Goal: Use online tool/utility: Use online tool/utility

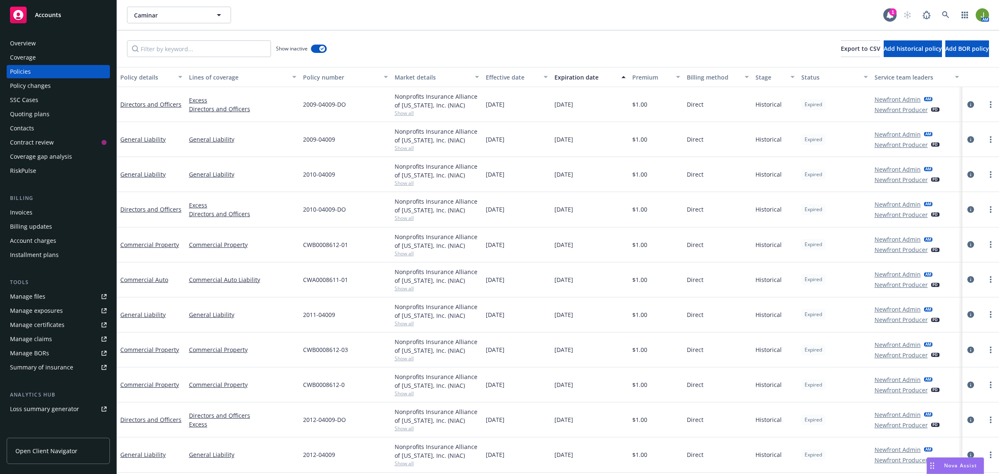
click at [35, 115] on div "Quoting plans" at bounding box center [30, 113] width 40 height 13
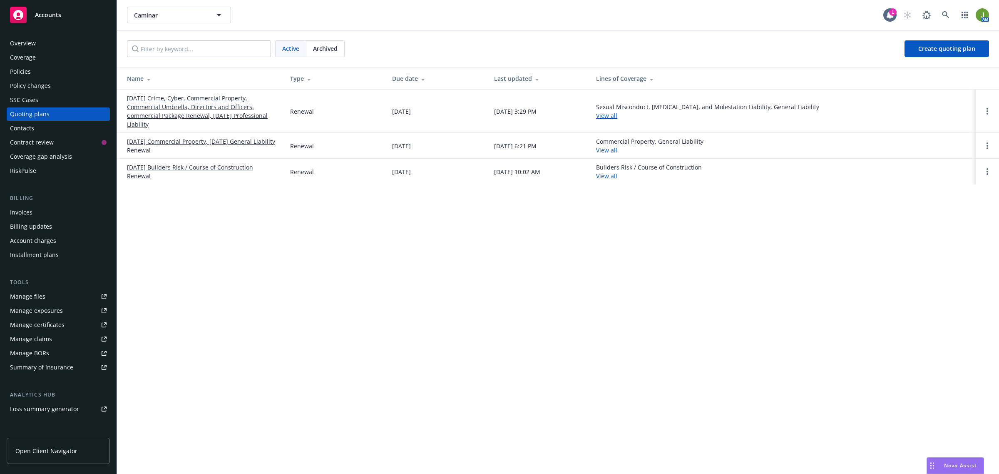
click at [171, 112] on link "[DATE] Crime, Cyber, Commercial Property, Commercial Umbrella, Directors and Of…" at bounding box center [202, 111] width 150 height 35
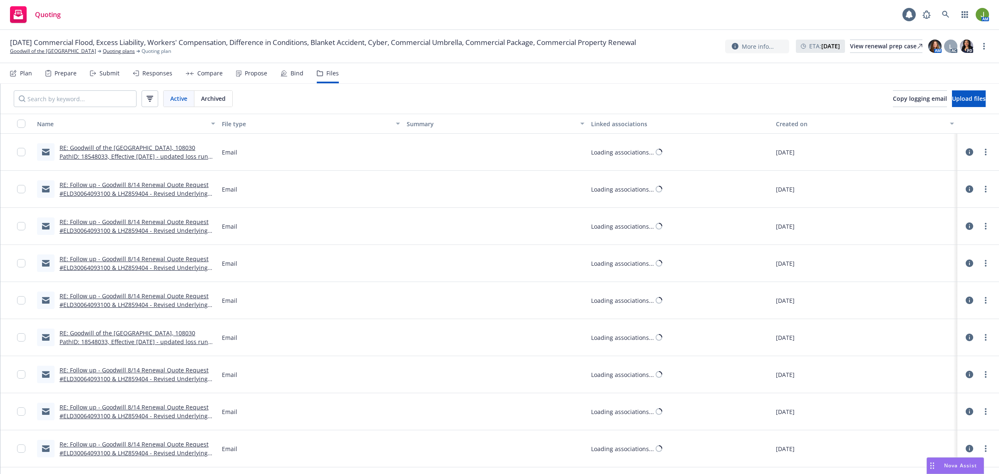
click at [950, 464] on span "Nova Assist" at bounding box center [960, 465] width 33 height 7
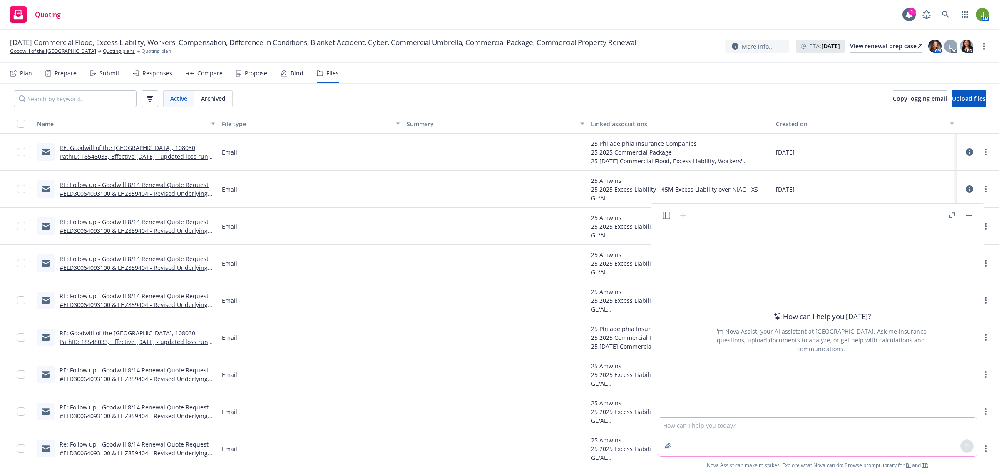
click at [755, 429] on textarea at bounding box center [817, 437] width 319 height 38
paste textarea "Please create a table by year with AL and AP combined and GL, ISC and SSP combi…"
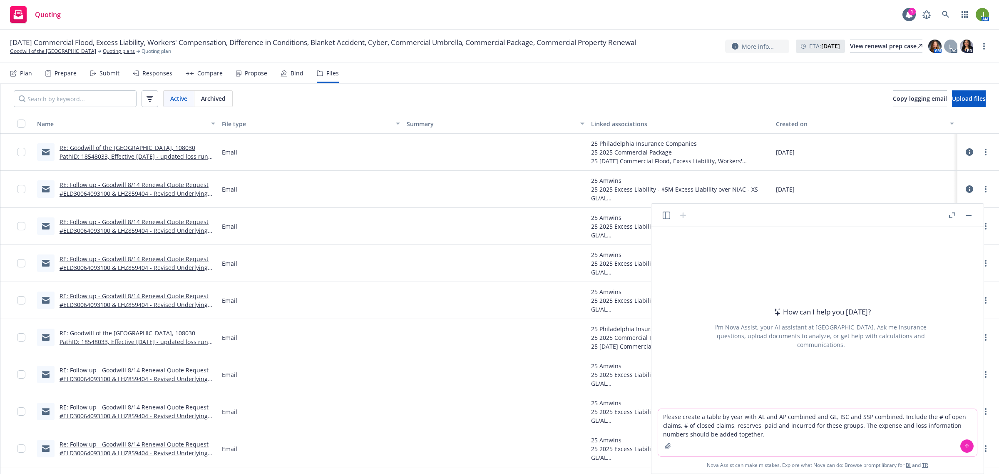
type textarea "Please create a table by year with AL and AP combined and GL, ISC and SSP combi…"
click at [665, 443] on icon "button" at bounding box center [668, 446] width 7 height 7
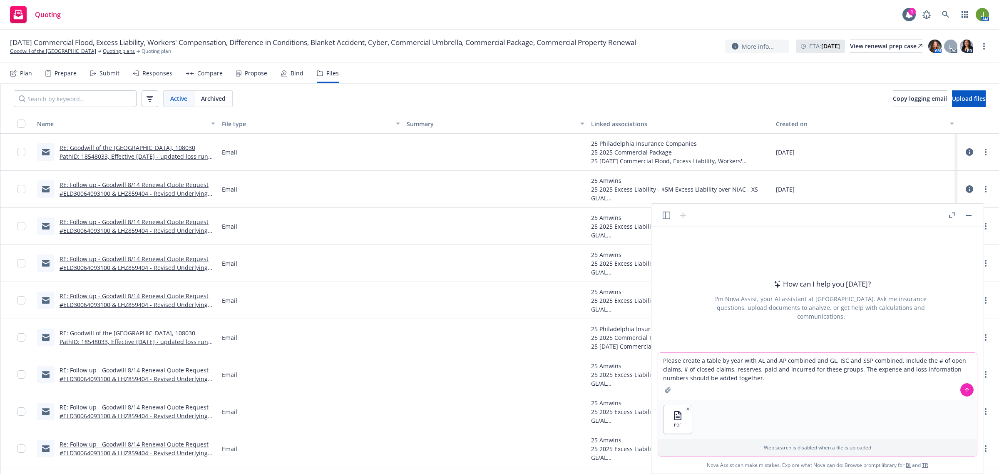
click at [966, 391] on icon at bounding box center [967, 390] width 6 height 6
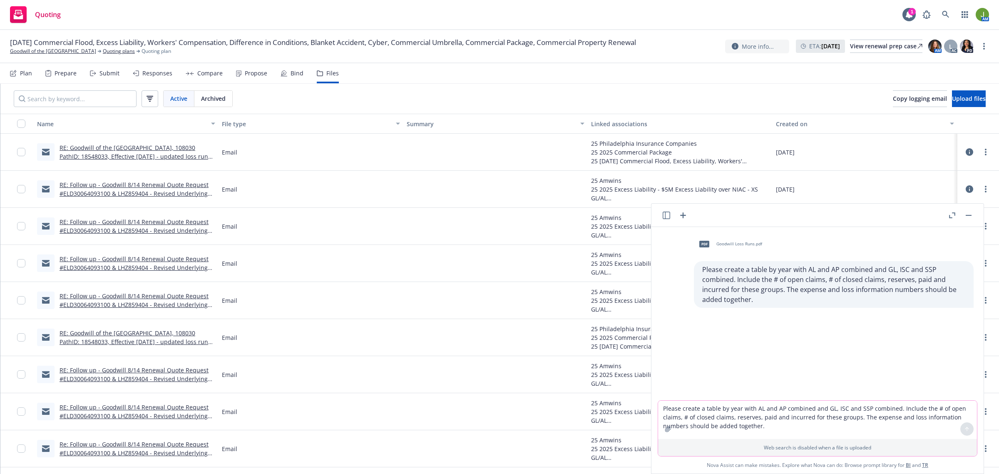
click at [915, 316] on div "pdf Goodwill Loss Runs.pdf Please create a table by year with AL and AP combine…" at bounding box center [818, 313] width 326 height 173
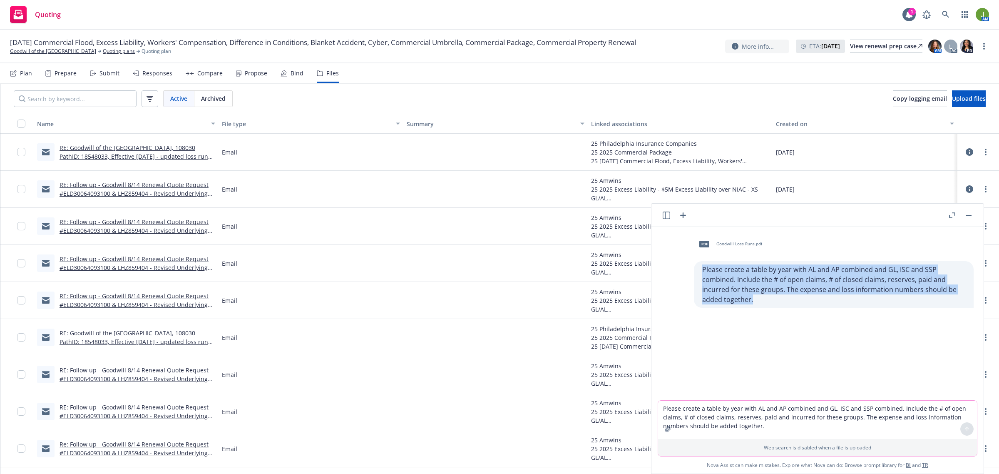
drag, startPoint x: 752, startPoint y: 298, endPoint x: 692, endPoint y: 268, distance: 67.4
click at [694, 268] on div "Please create a table by year with AL and AP combined and GL, ISC and SSP combi…" at bounding box center [834, 284] width 280 height 47
copy p "Please create a table by year with AL and AP combined and GL, ISC and SSP combi…"
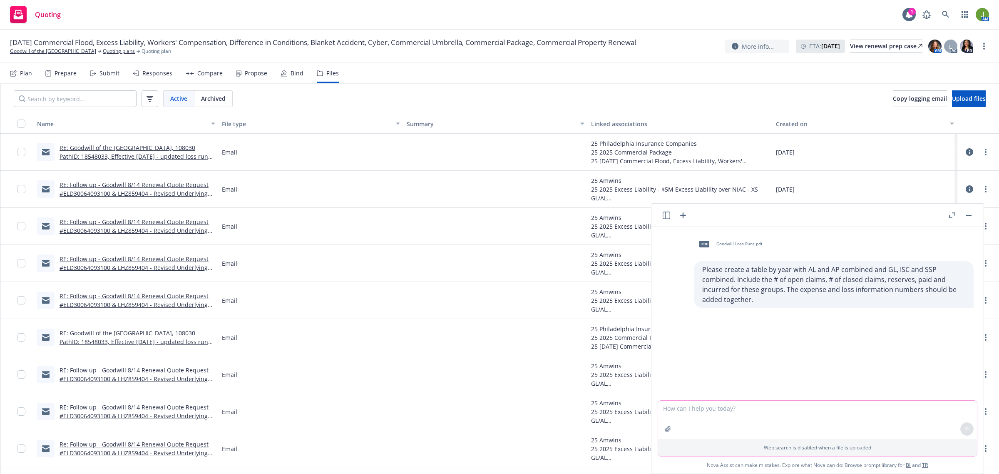
click at [696, 409] on textarea at bounding box center [817, 419] width 319 height 38
paste textarea "Please create a table by year with AL and AP combined and GL, ISC and SSP combi…"
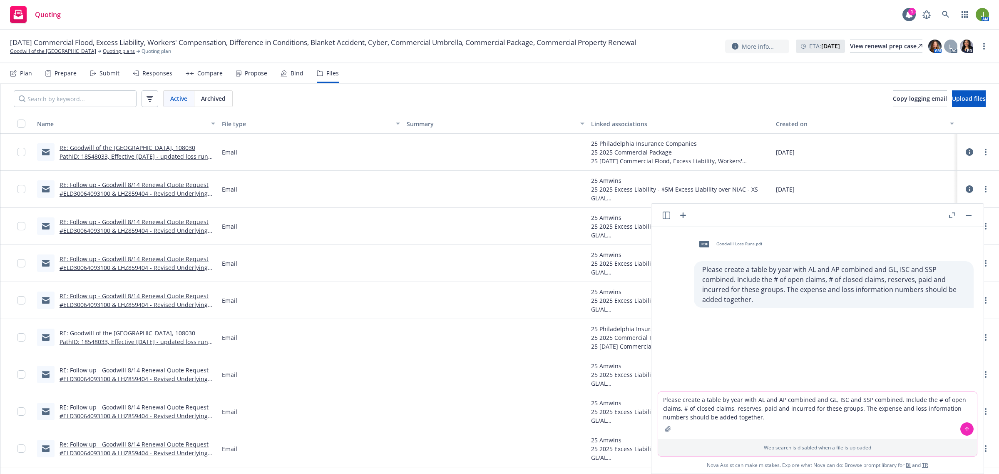
type textarea "Please create a table by year with AL and AP combined and GL, ISC and SSP combi…"
click at [665, 427] on icon "button" at bounding box center [668, 428] width 7 height 7
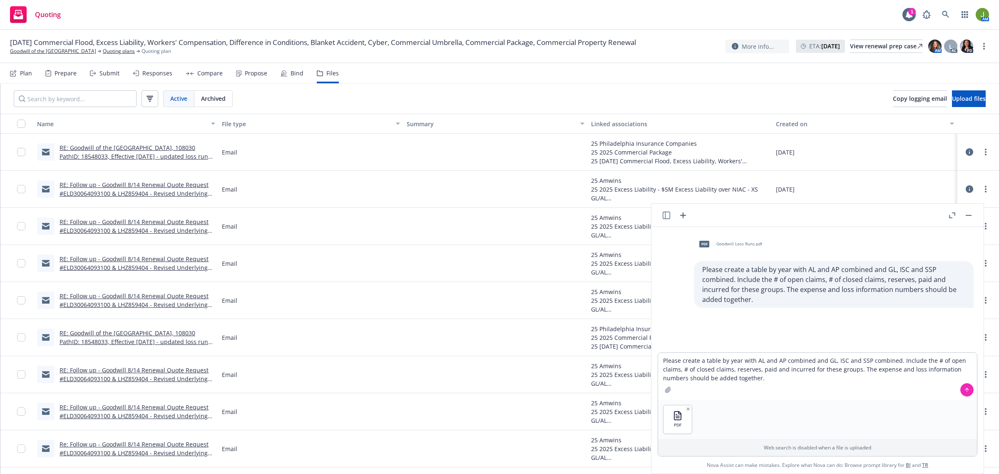
click at [965, 393] on button at bounding box center [966, 389] width 13 height 13
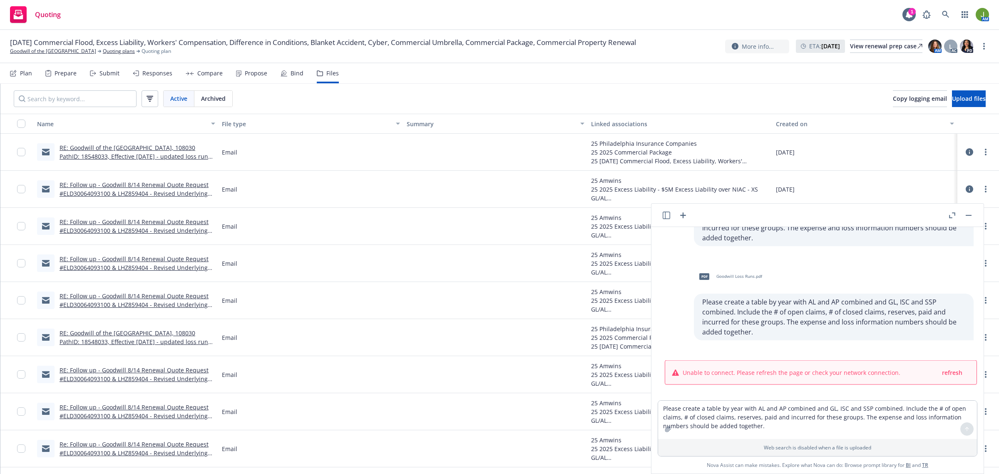
scroll to position [67, 0]
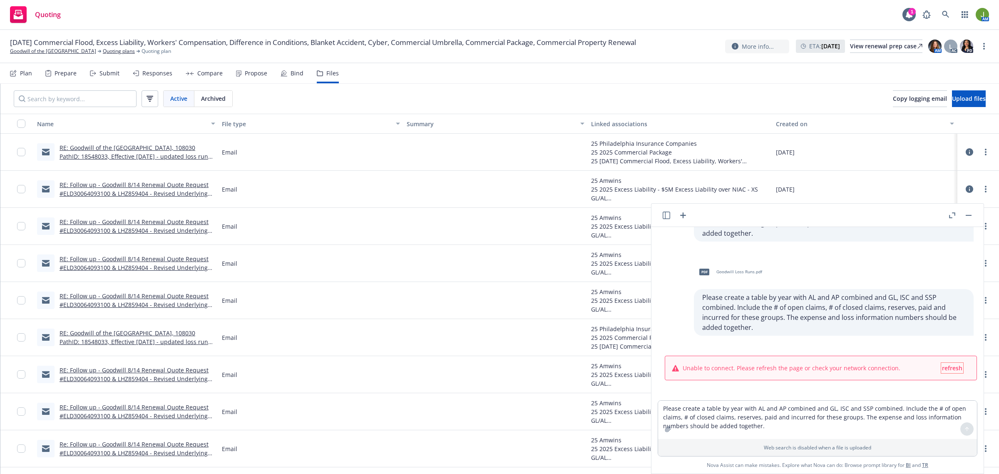
click at [948, 366] on span "refresh" at bounding box center [952, 368] width 20 height 8
